Goal: Transaction & Acquisition: Book appointment/travel/reservation

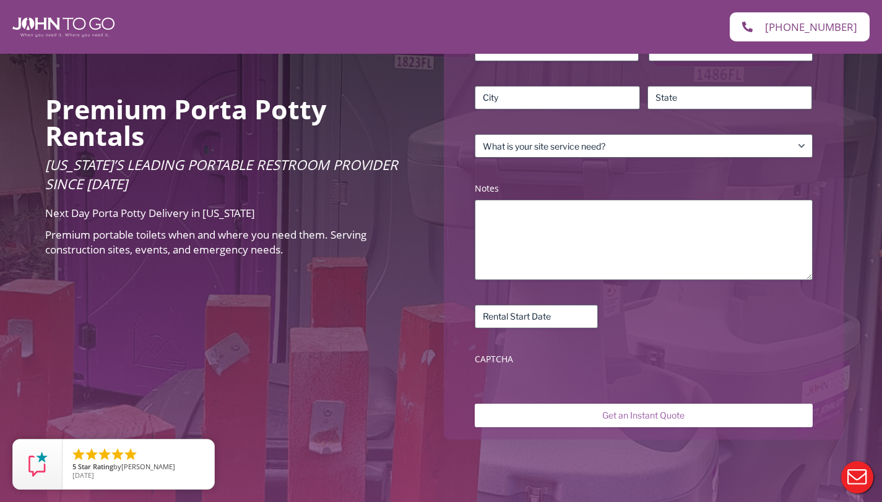
scroll to position [23, 0]
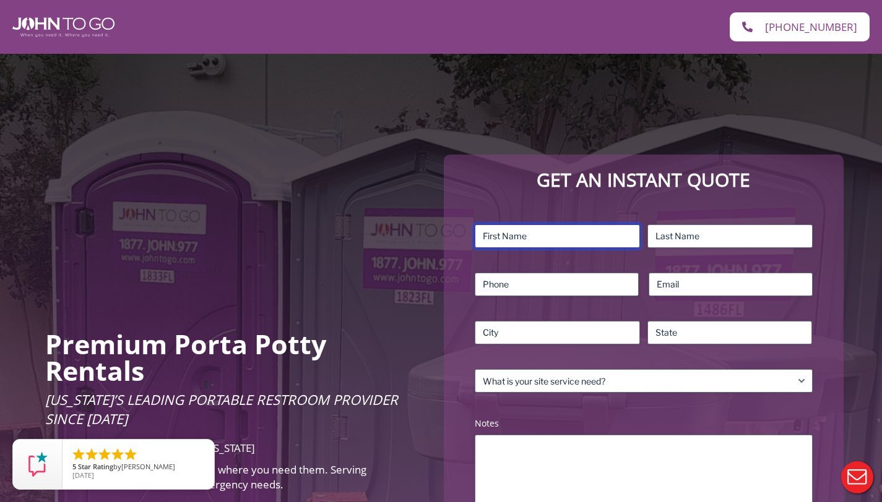
click at [531, 233] on input "First" at bounding box center [557, 237] width 165 height 24
type input "Timothy"
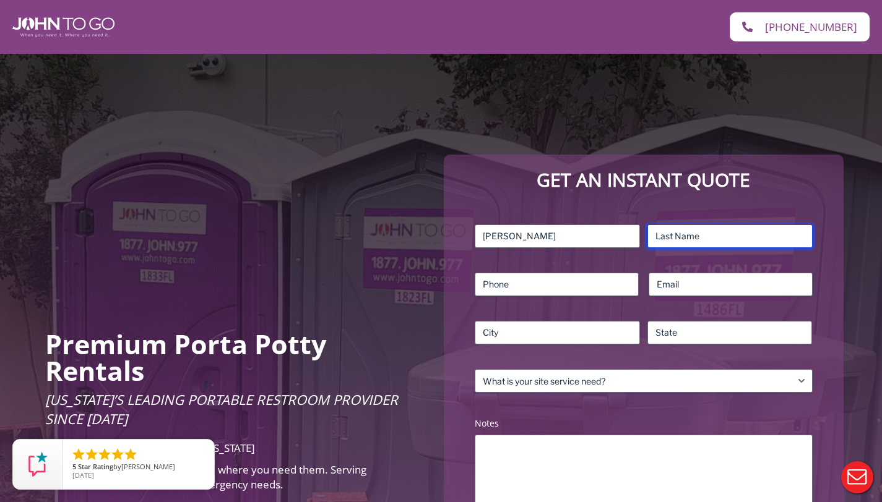
type input "Mann"
type input "2404769630"
type input "tmann@tbusc.com"
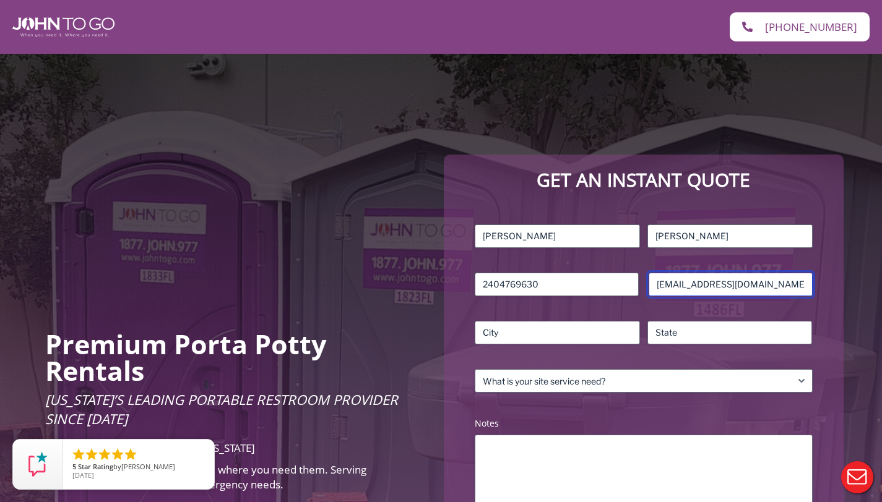
type input "[GEOGRAPHIC_DATA]"
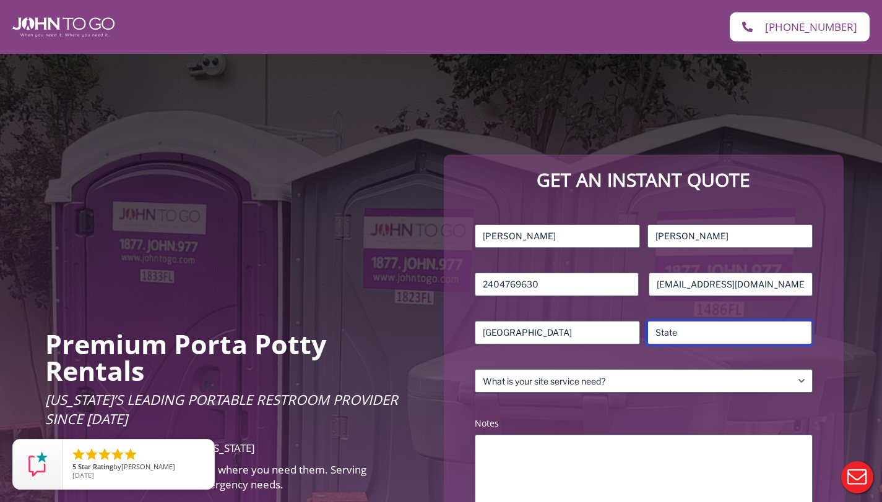
type input "FL"
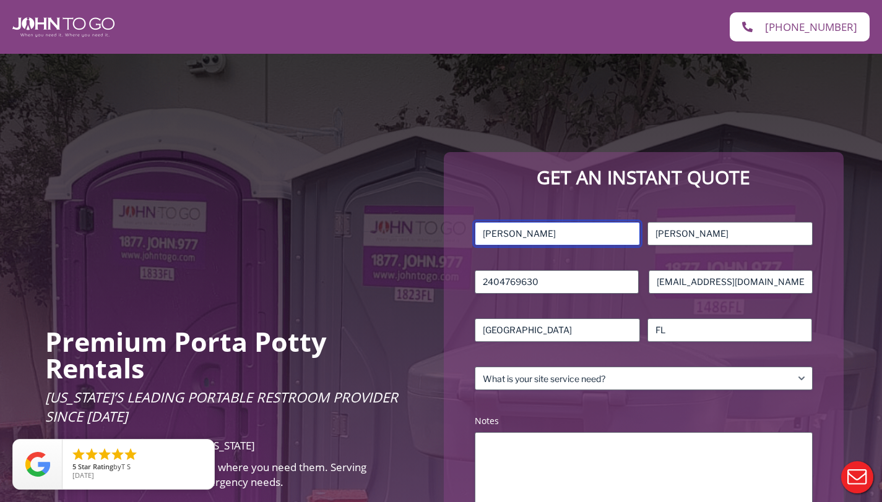
scroll to position [53, 0]
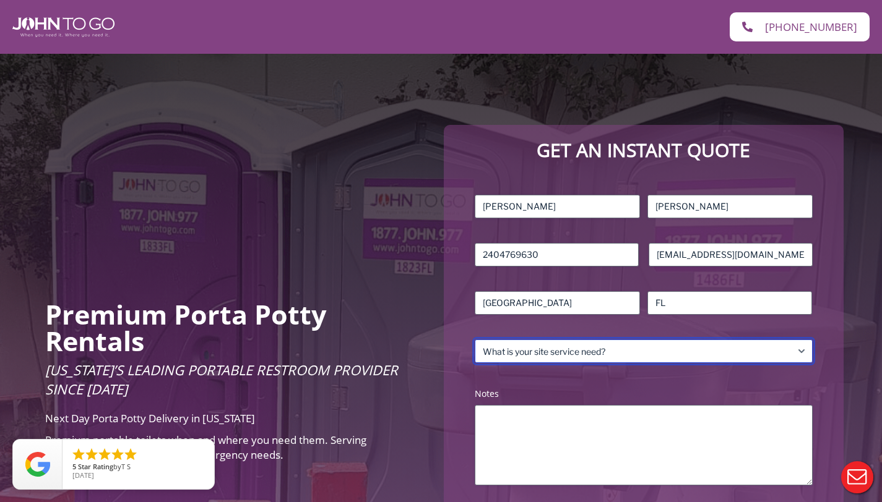
click at [574, 354] on select "What is your site service need? Consumer Construction – Commercial Construction…" at bounding box center [643, 352] width 337 height 24
select select "Event"
click at [475, 340] on select "What is your site service need? Consumer Construction – Commercial Construction…" at bounding box center [643, 352] width 337 height 24
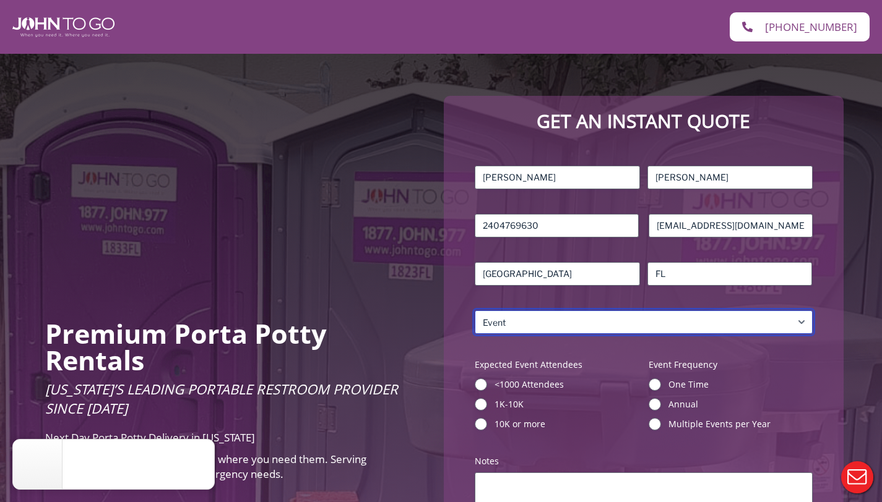
scroll to position [148, 0]
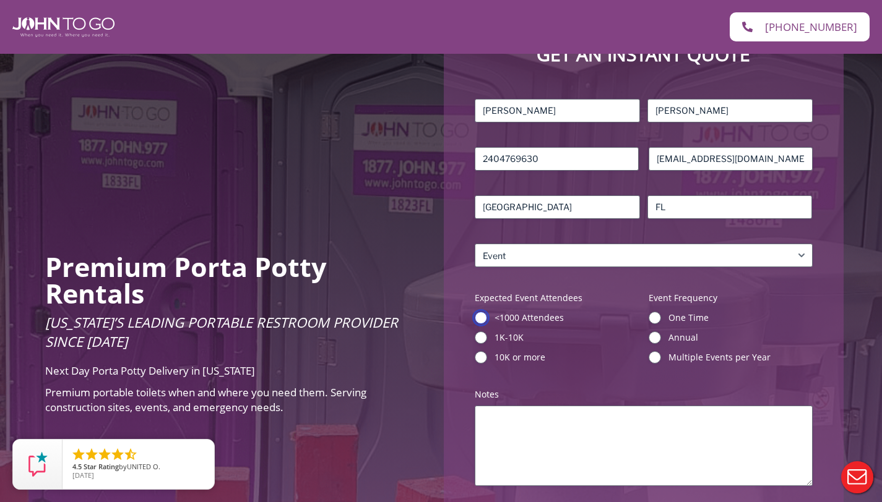
click at [484, 319] on input "<1000 Attendees" at bounding box center [481, 318] width 12 height 12
radio input "true"
click at [659, 338] on input "Annual" at bounding box center [654, 338] width 12 height 12
radio input "true"
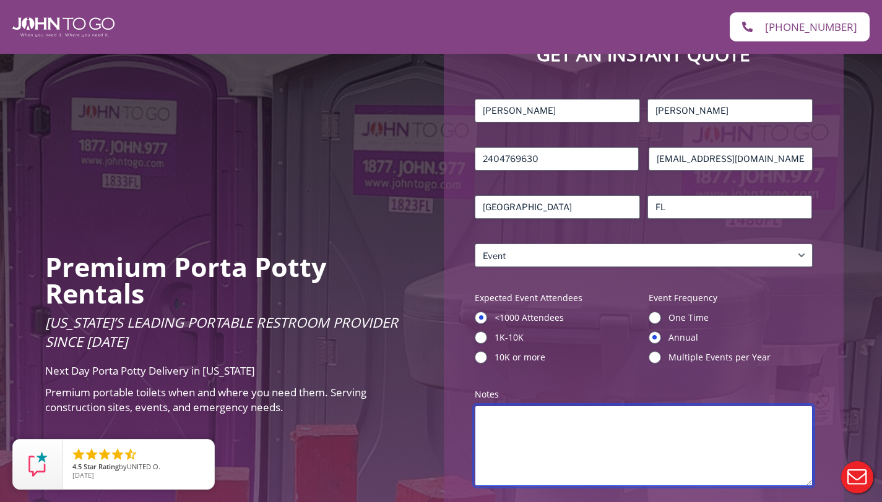
click at [534, 431] on textarea "Notes (Required)" at bounding box center [643, 446] width 337 height 80
click at [484, 421] on textarea "Need 4 porta pottys at 3 different locations." at bounding box center [643, 446] width 337 height 80
click at [674, 418] on textarea "We need 4 porta pottys at 3 different locations." at bounding box center [643, 446] width 337 height 80
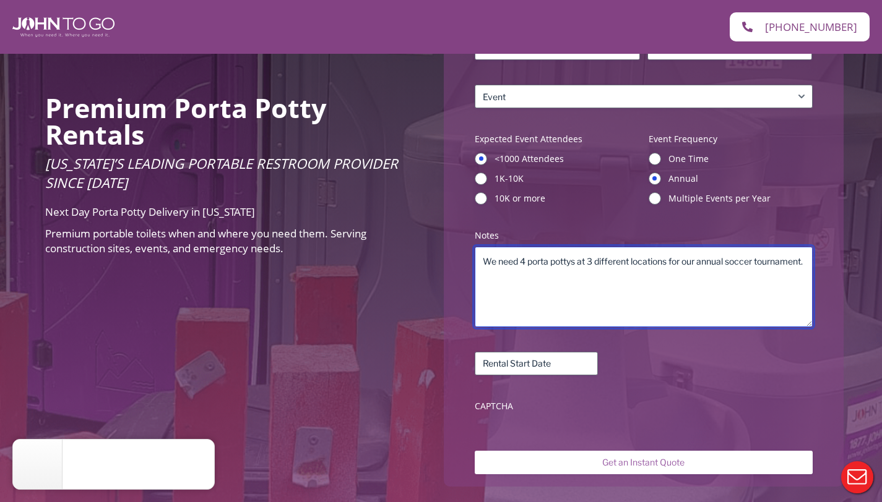
scroll to position [422, 0]
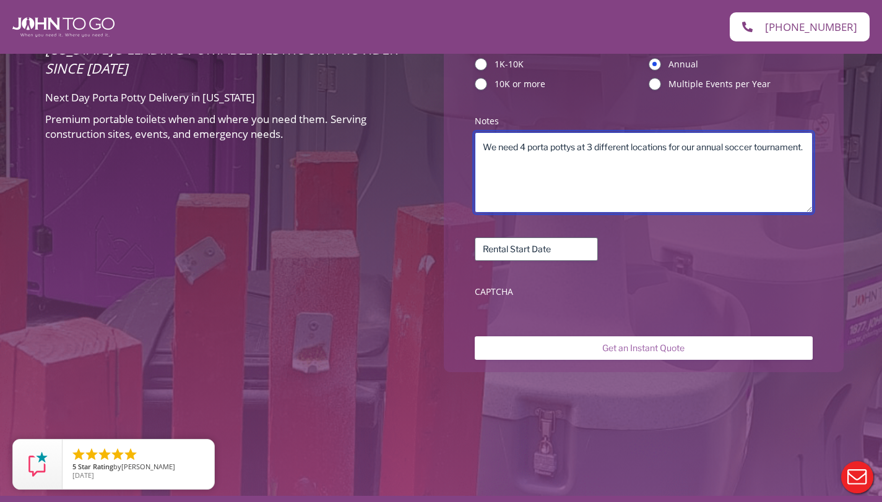
type textarea "We need 4 porta pottys at 3 different locations for our annual soccer tournamen…"
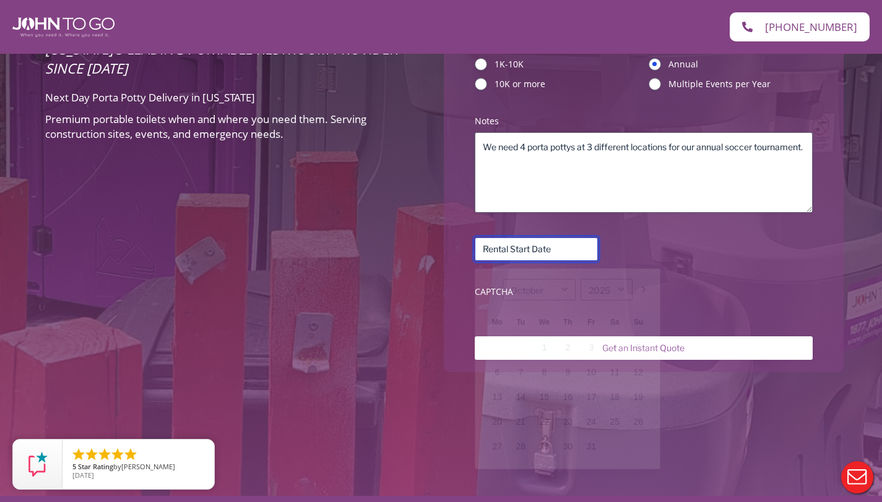
click at [524, 250] on input "Rental Start Date (Required)" at bounding box center [536, 250] width 123 height 24
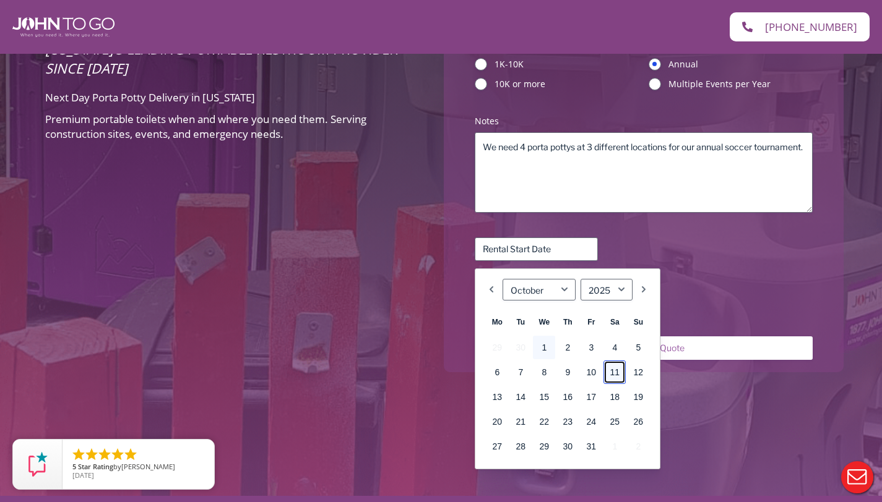
click at [614, 372] on link "11" at bounding box center [614, 373] width 22 height 24
type input "10/11/2025"
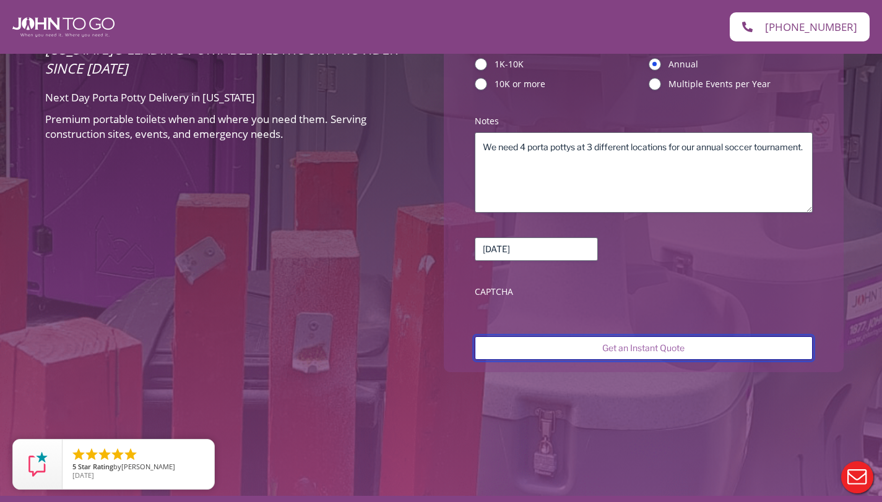
click at [644, 348] on input "Get an Instant Quote" at bounding box center [643, 349] width 337 height 24
